Goal: Information Seeking & Learning: Learn about a topic

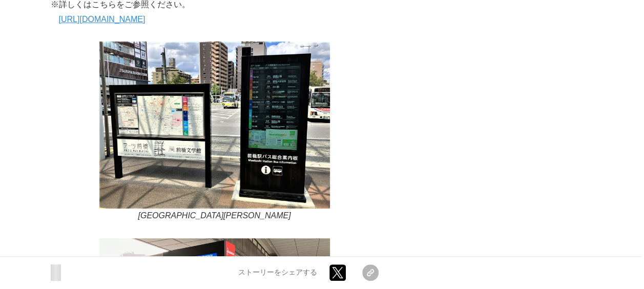
scroll to position [2162, 0]
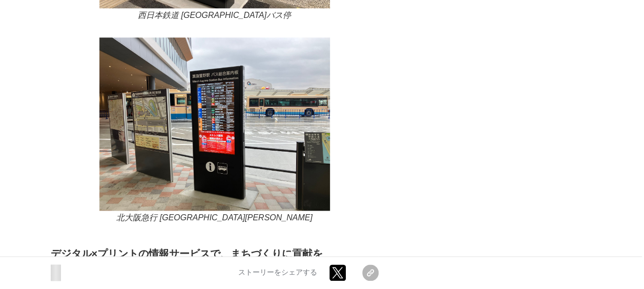
drag, startPoint x: 218, startPoint y: 220, endPoint x: 233, endPoint y: 225, distance: 16.2
click at [233, 225] on p "北大阪急行 [GEOGRAPHIC_DATA][PERSON_NAME]" at bounding box center [215, 217] width 328 height 15
drag, startPoint x: 228, startPoint y: 223, endPoint x: 191, endPoint y: 222, distance: 36.9
click at [191, 222] on em "北大阪急行 [GEOGRAPHIC_DATA][PERSON_NAME]" at bounding box center [214, 217] width 196 height 9
drag, startPoint x: 191, startPoint y: 222, endPoint x: 230, endPoint y: 217, distance: 39.2
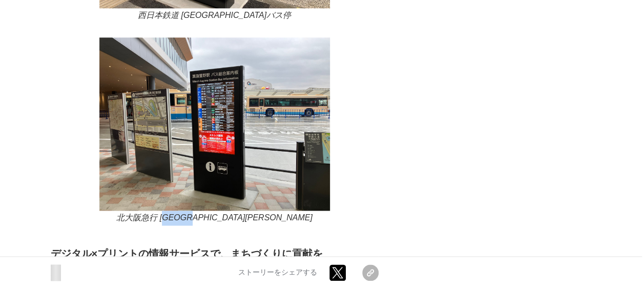
click at [188, 221] on em "北大阪急行 [GEOGRAPHIC_DATA][PERSON_NAME]" at bounding box center [214, 217] width 196 height 9
click at [374, 222] on p "北大阪急行 [GEOGRAPHIC_DATA][PERSON_NAME]" at bounding box center [215, 217] width 328 height 15
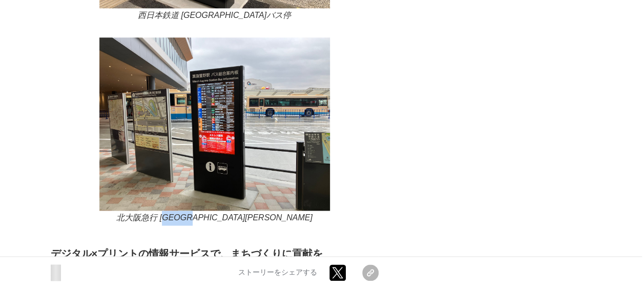
click at [374, 222] on p "北大阪急行 [GEOGRAPHIC_DATA][PERSON_NAME]" at bounding box center [215, 217] width 328 height 15
click at [230, 217] on em "北大阪急行 [GEOGRAPHIC_DATA][PERSON_NAME]" at bounding box center [214, 217] width 196 height 9
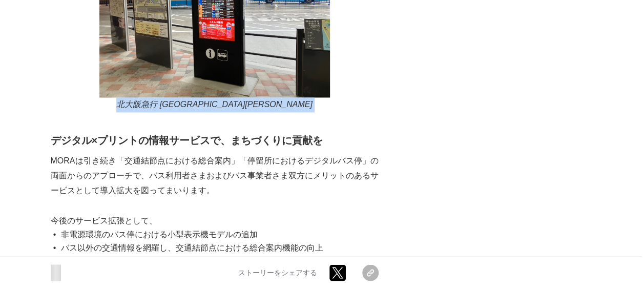
scroll to position [2675, 0]
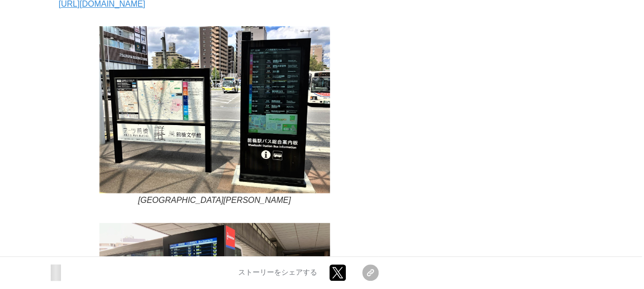
scroll to position [2146, 0]
